Goal: Task Accomplishment & Management: Complete application form

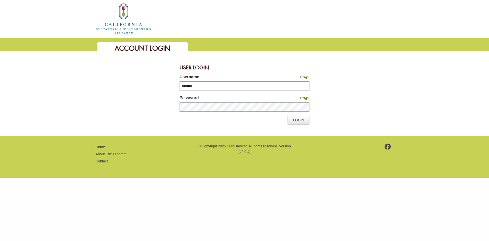
click at [258, 89] on input "********" at bounding box center [245, 85] width 130 height 9
type input "********"
click at [304, 120] on link "Login" at bounding box center [299, 120] width 22 height 9
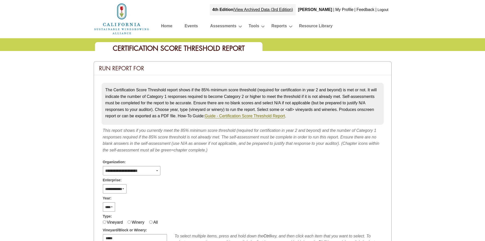
select select
click at [132, 26] on img at bounding box center [122, 19] width 56 height 33
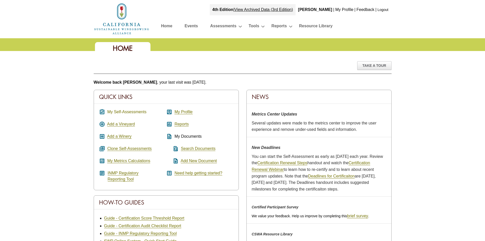
click at [141, 110] on link "My Self-Assessments" at bounding box center [126, 112] width 39 height 5
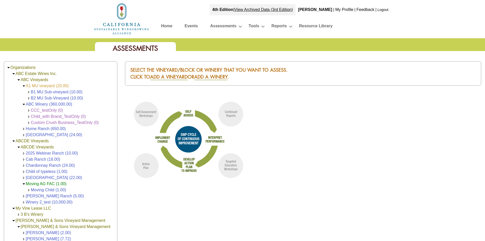
click at [53, 85] on link "A1 MU vineyard (20.00)" at bounding box center [47, 86] width 43 height 4
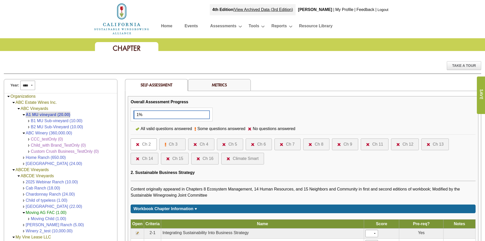
click at [194, 143] on img at bounding box center [196, 144] width 4 height 3
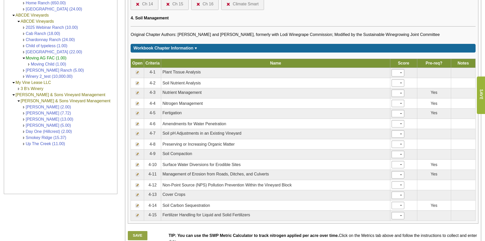
scroll to position [211, 0]
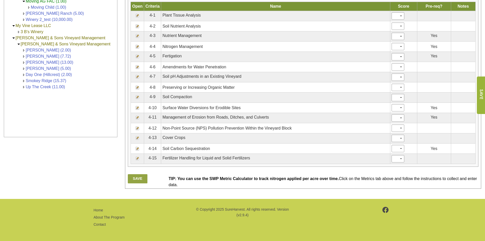
click at [136, 147] on img at bounding box center [137, 148] width 4 height 4
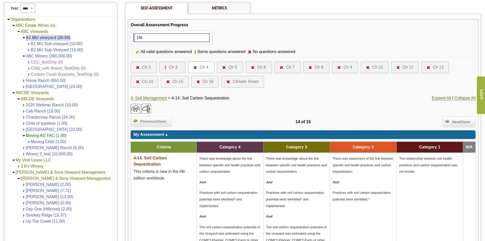
scroll to position [76, 0]
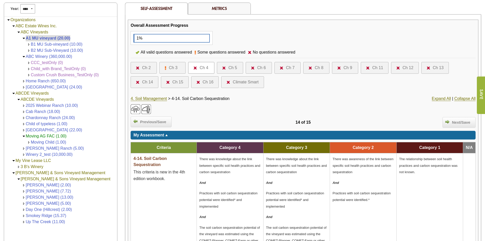
click at [148, 83] on div "Ch 14" at bounding box center [147, 82] width 11 height 6
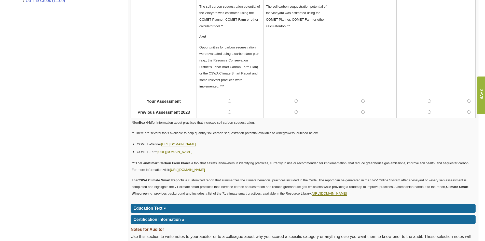
scroll to position [382, 0]
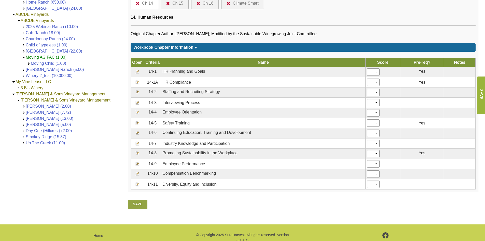
scroll to position [53, 0]
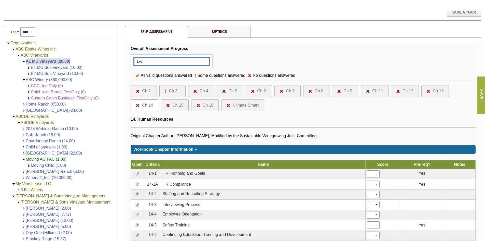
click at [201, 91] on div "Ch 4" at bounding box center [204, 91] width 9 height 6
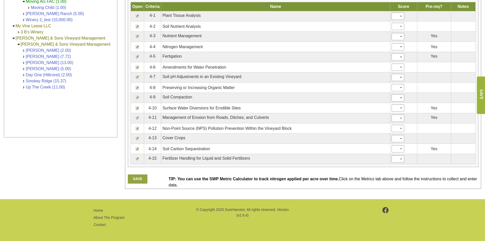
scroll to position [211, 0]
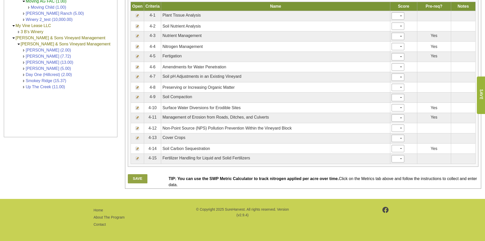
click at [136, 147] on img at bounding box center [137, 148] width 4 height 4
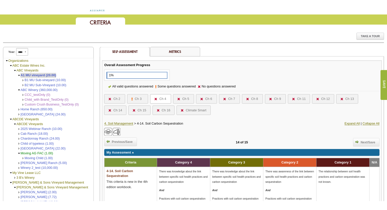
scroll to position [25, 0]
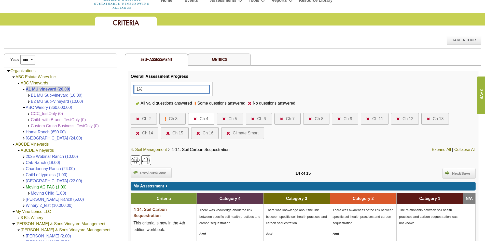
click at [340, 120] on img at bounding box center [339, 118] width 4 height 3
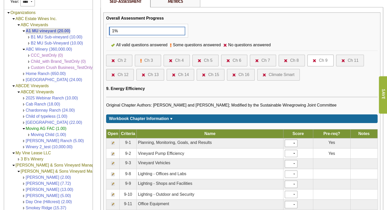
scroll to position [153, 0]
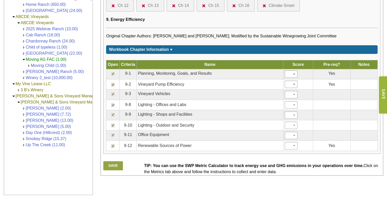
click at [112, 74] on img at bounding box center [113, 74] width 4 height 4
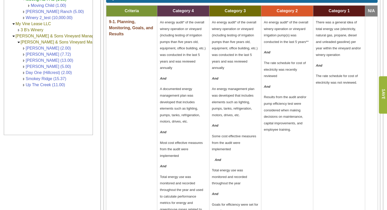
scroll to position [204, 0]
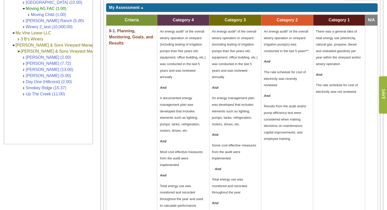
click at [177, 91] on td "An energy audit* of the overall winery operation or vineyard (including testing…" at bounding box center [183, 168] width 52 height 284
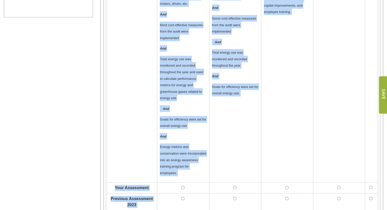
scroll to position [331, 0]
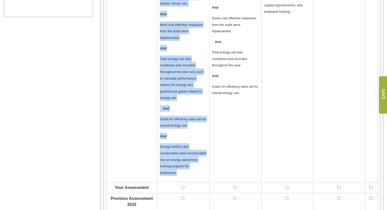
drag, startPoint x: 160, startPoint y: 30, endPoint x: 206, endPoint y: 160, distance: 138.5
click at [206, 160] on td "An energy audit* of the overall winery operation or vineyard (including testing…" at bounding box center [183, 40] width 52 height 284
copy td "An energy audit* of the overall winery operation or vineyard (including testing…"
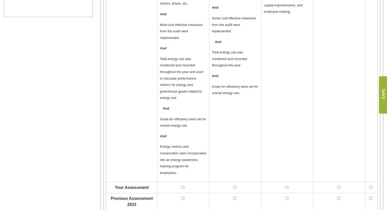
click at [247, 98] on td "An energy audit* of the overall winery operation or vineyard (including testing…" at bounding box center [235, 40] width 52 height 284
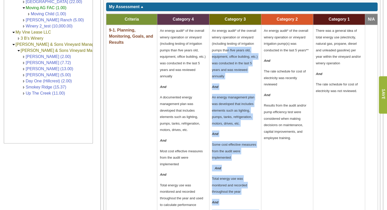
scroll to position [153, 0]
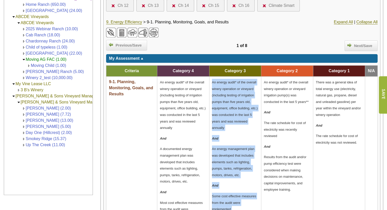
drag, startPoint x: 245, startPoint y: 169, endPoint x: 212, endPoint y: 80, distance: 94.8
copy td "An energy audit* of the overall winery operation or vineyard (including testing…"
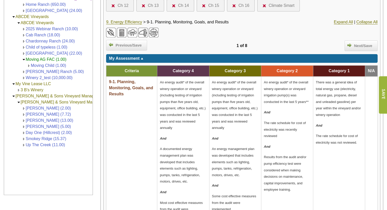
click at [280, 97] on p "An energy audit* of the overall winery operation or vineyard irrigation pump(s)…" at bounding box center [287, 92] width 47 height 26
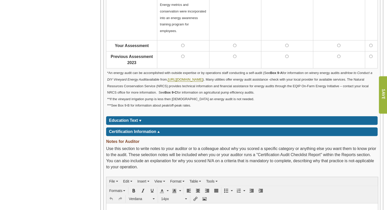
scroll to position [458, 0]
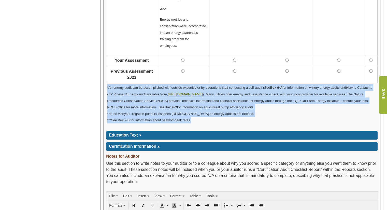
drag, startPoint x: 194, startPoint y: 104, endPoint x: 104, endPoint y: 75, distance: 94.6
click at [104, 75] on div "Overall Assessment Progress 1%" at bounding box center [242, 152] width 277 height 1028
copy p "*An energy audit can be accomplished with outside expertise or by operations st…"
